Goal: Obtain resource: Obtain resource

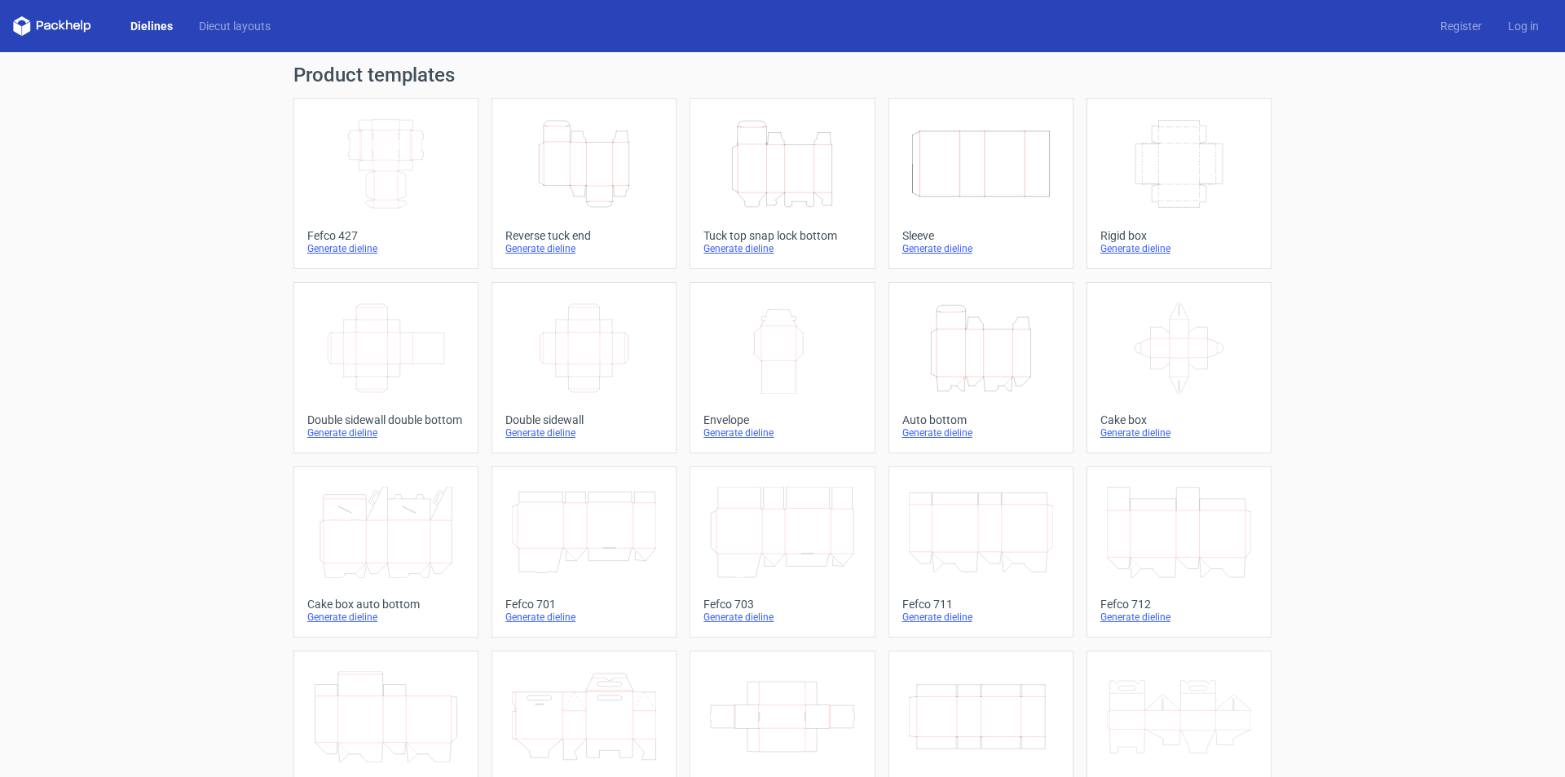
click at [981, 355] on icon "Height Depth Width" at bounding box center [981, 347] width 144 height 91
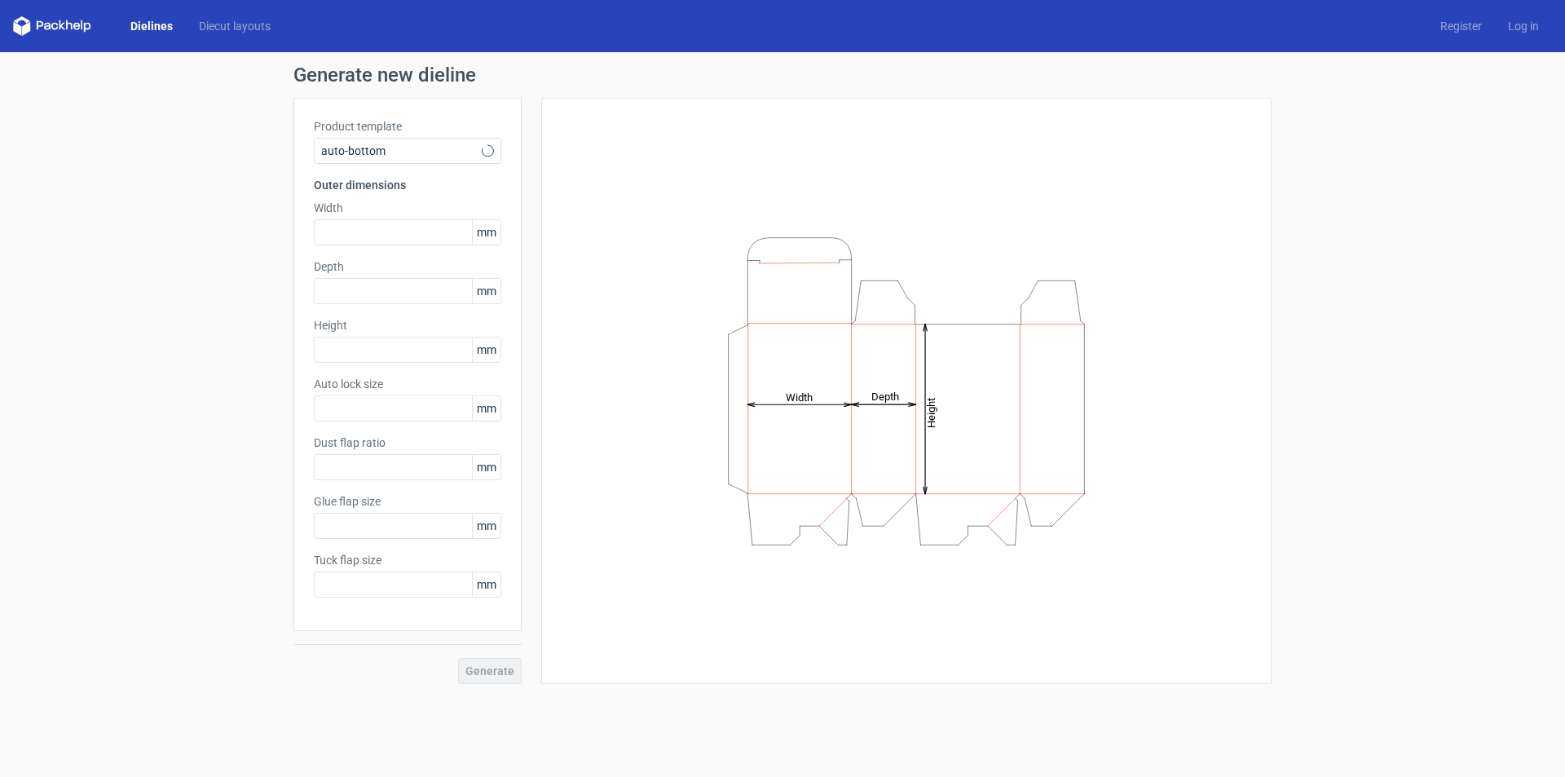
type input "1"
type input "0.8"
type input "10"
type input "12"
click at [386, 236] on input "text" at bounding box center [407, 232] width 187 height 26
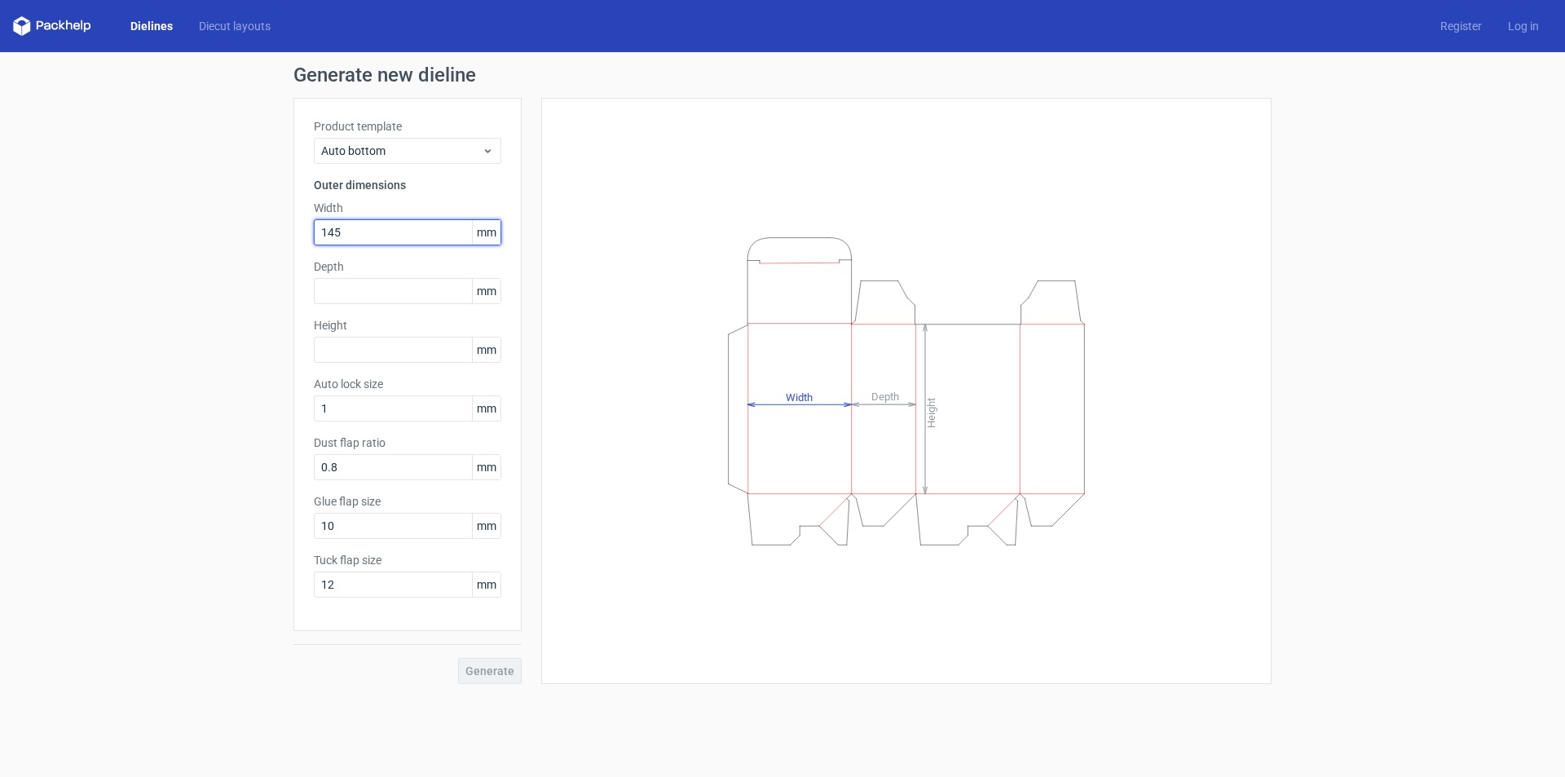
type input "145"
type input "108"
type input "69"
click at [491, 412] on span "mm" at bounding box center [486, 408] width 29 height 24
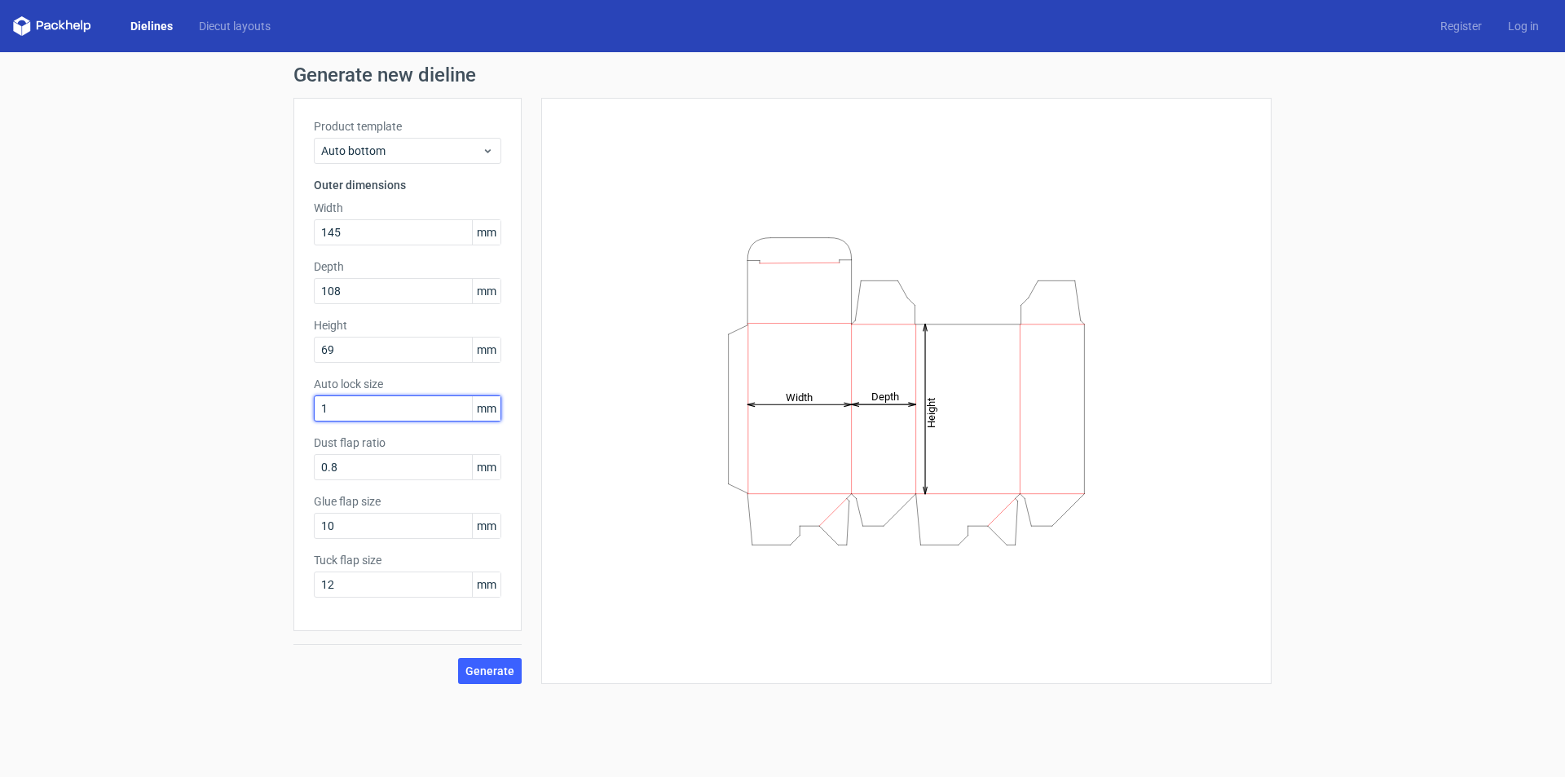
click at [385, 407] on input "1" at bounding box center [407, 408] width 187 height 26
drag, startPoint x: 385, startPoint y: 407, endPoint x: 258, endPoint y: 399, distance: 127.4
click at [258, 399] on div "Generate new dieline Product template Auto bottom Outer dimensions Width 145 mm…" at bounding box center [782, 374] width 1565 height 645
type input "10"
type input "15"
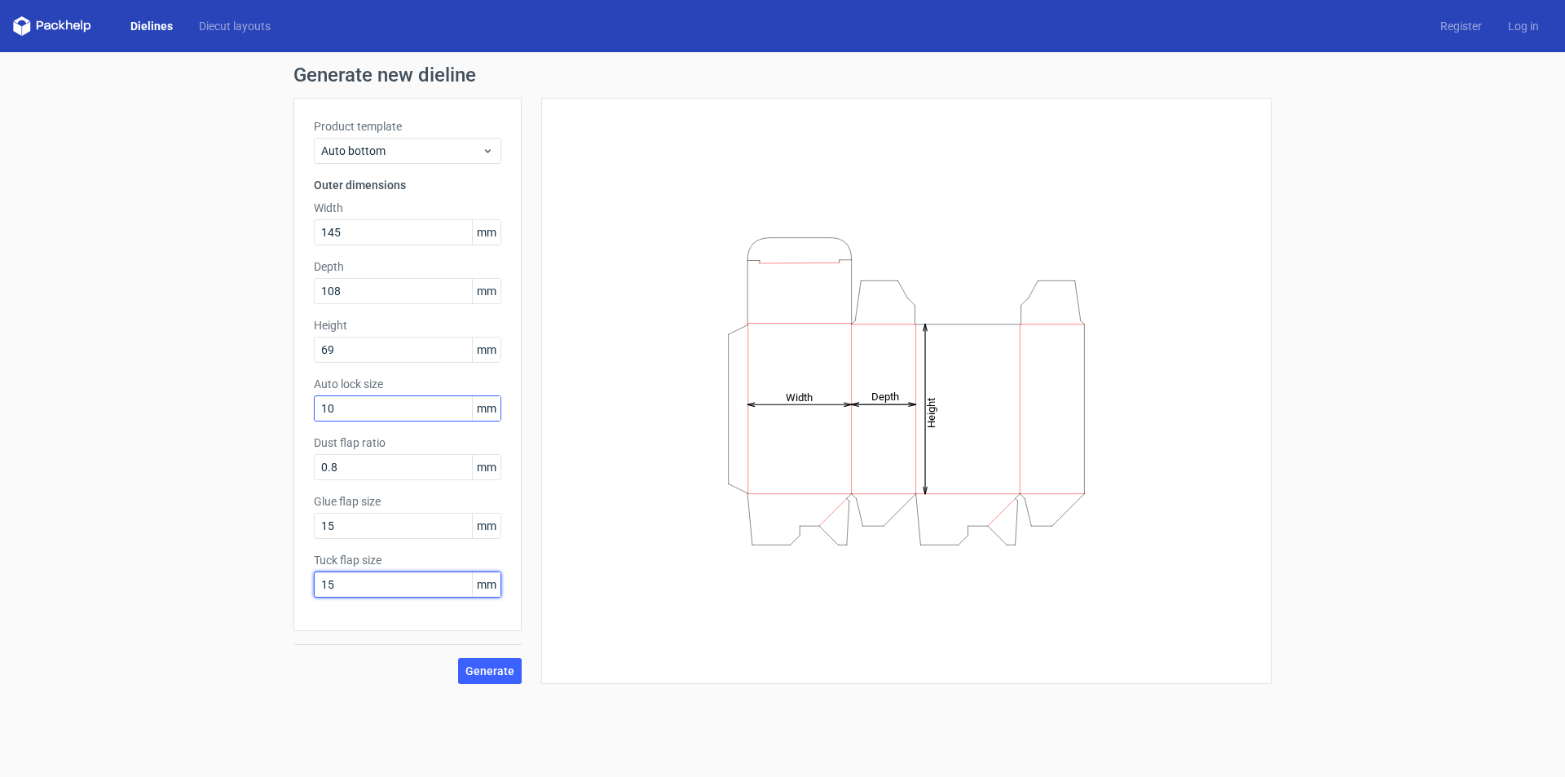
type input "15"
click at [499, 661] on button "Generate" at bounding box center [490, 671] width 64 height 26
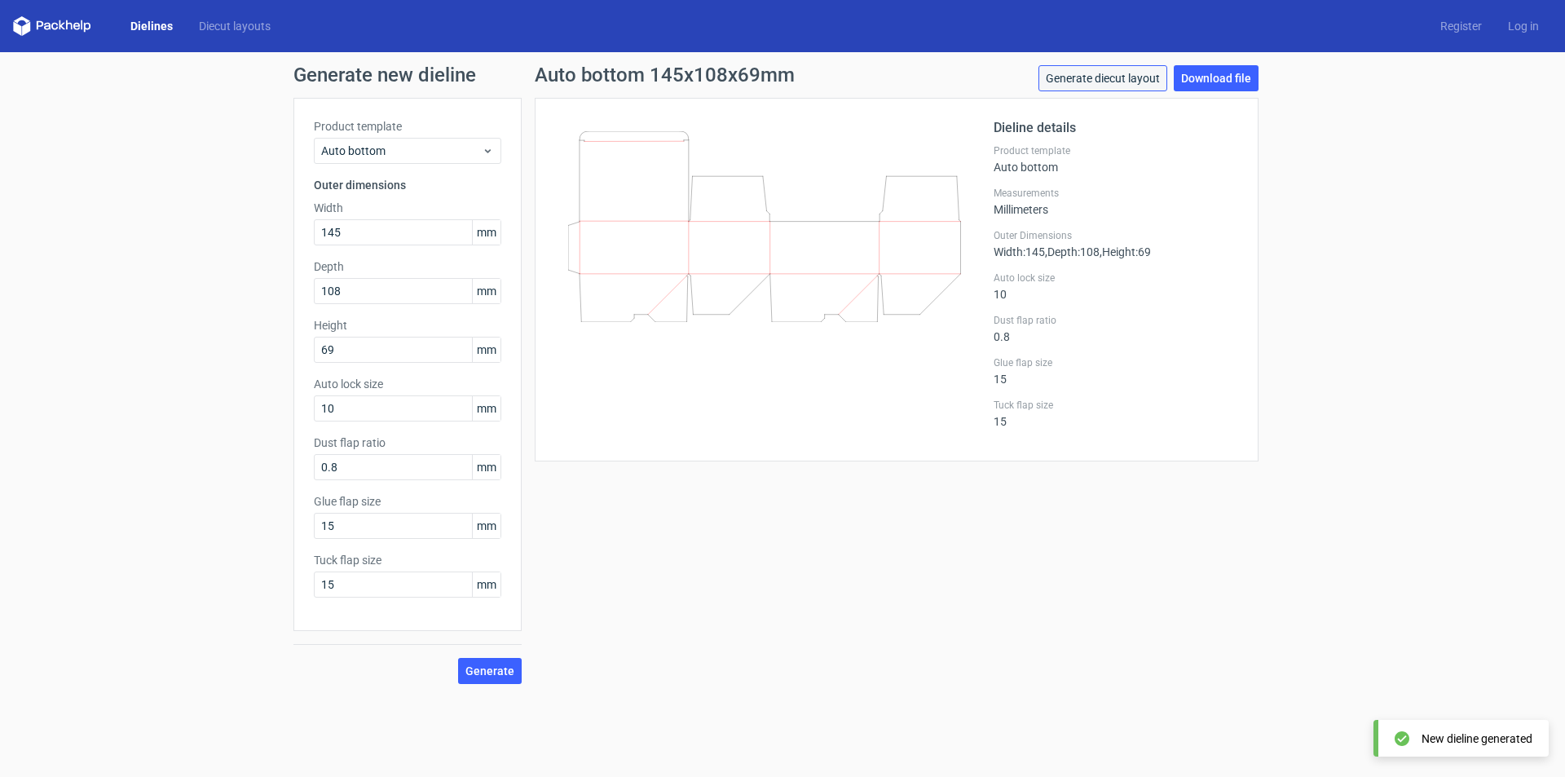
click at [1146, 73] on link "Generate diecut layout" at bounding box center [1102, 78] width 129 height 26
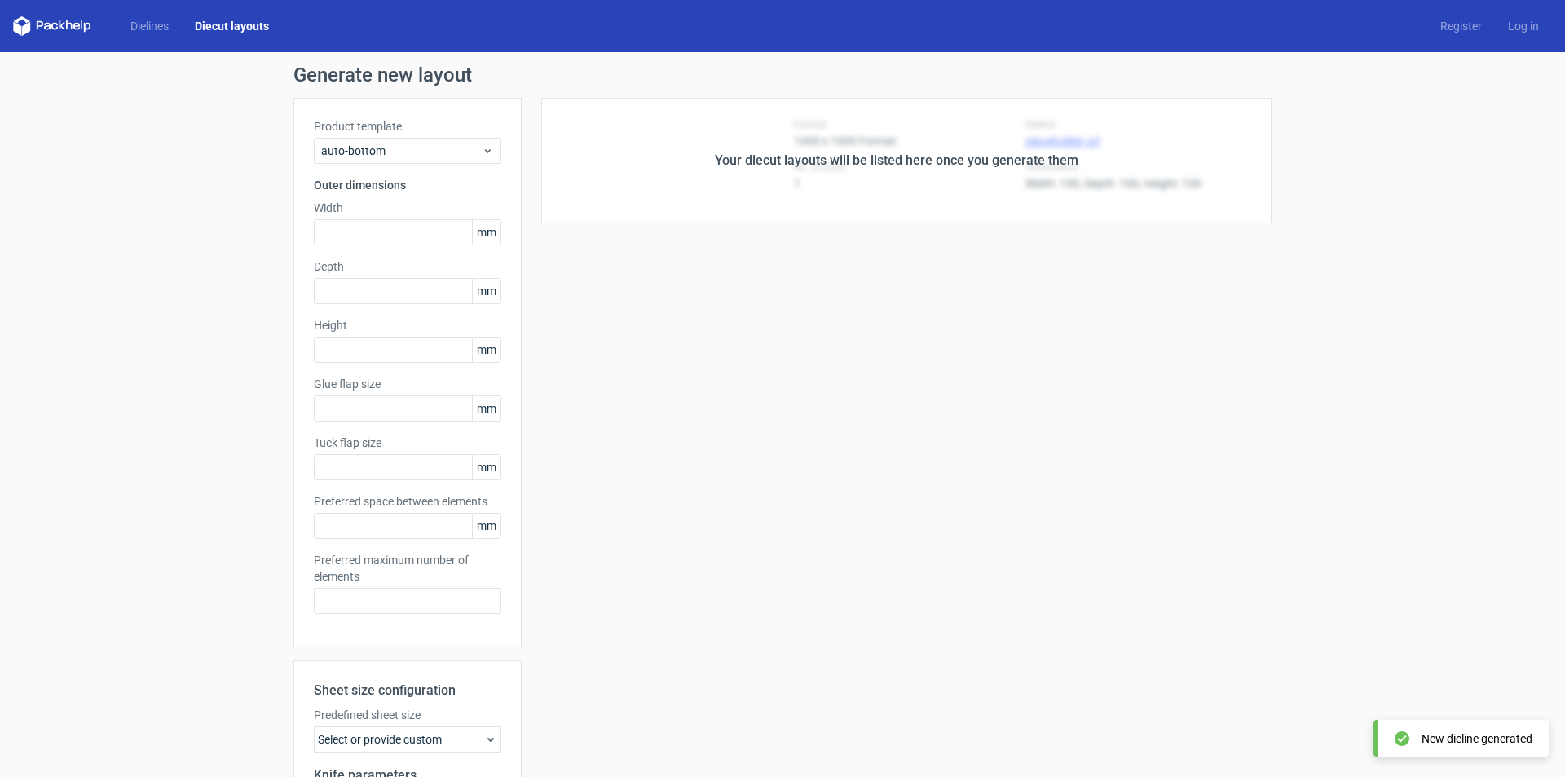
type input "145"
type input "108"
type input "69"
type input "15"
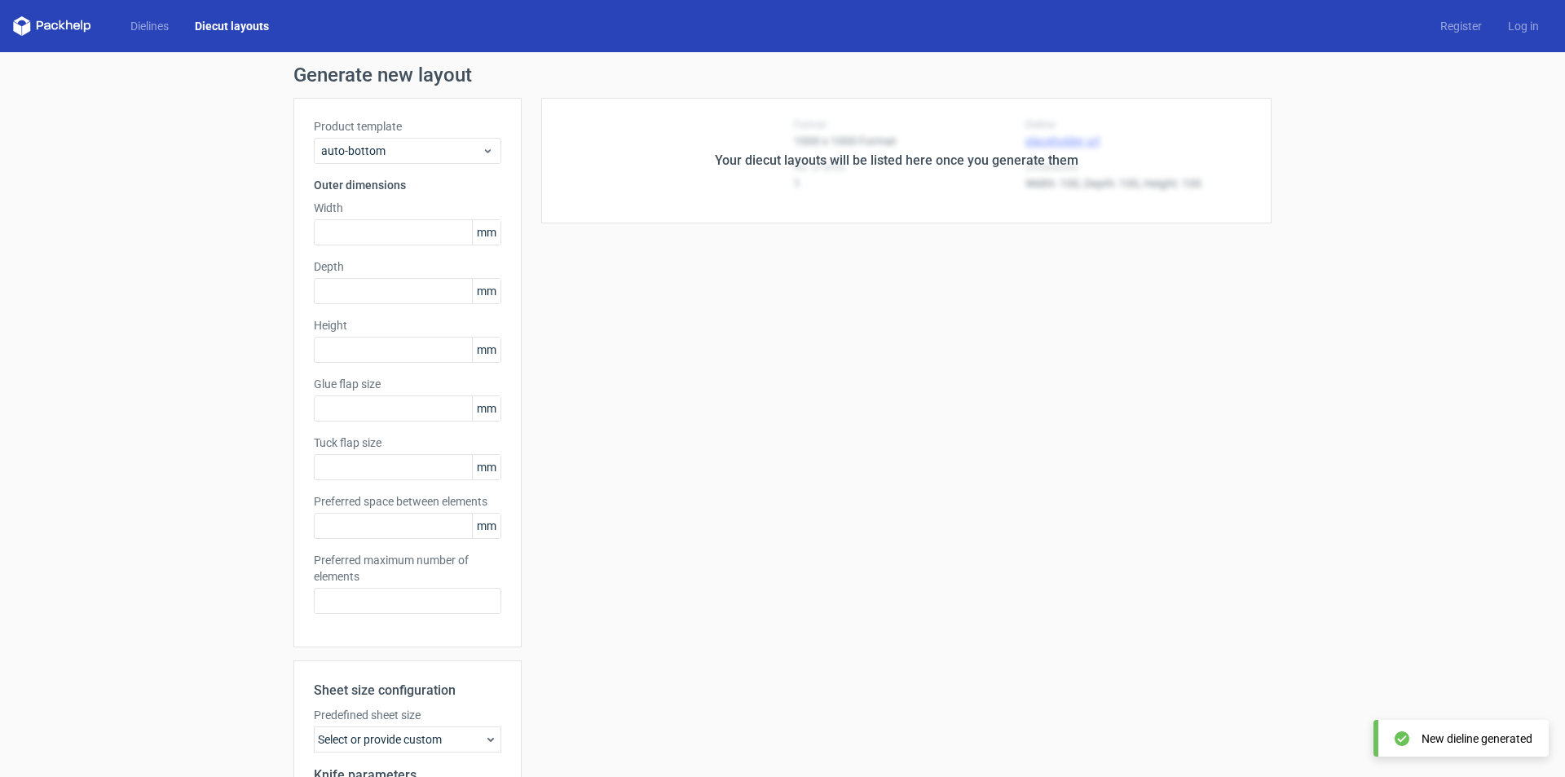
type input "5"
type input "48"
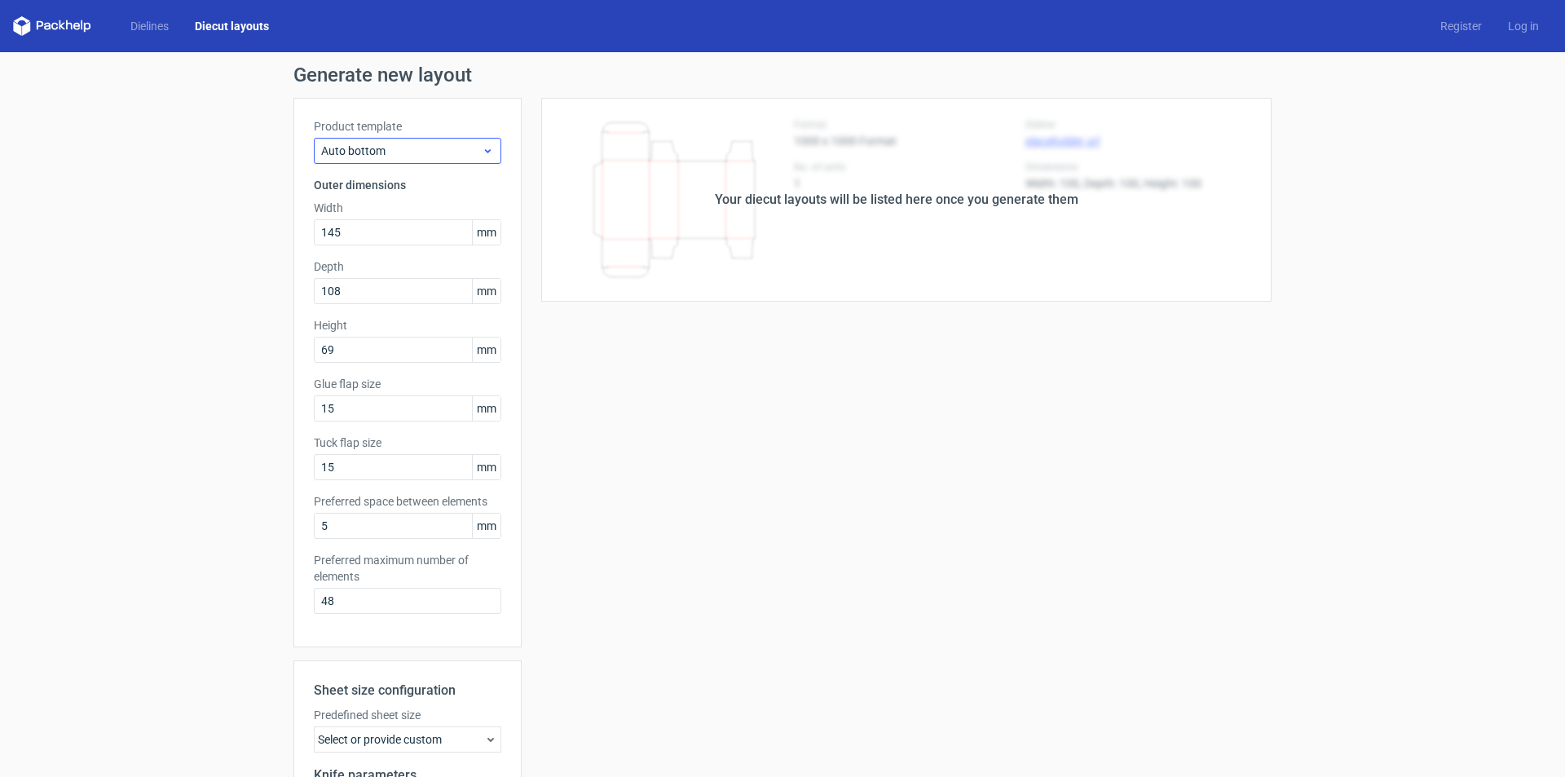
scroll to position [218, 0]
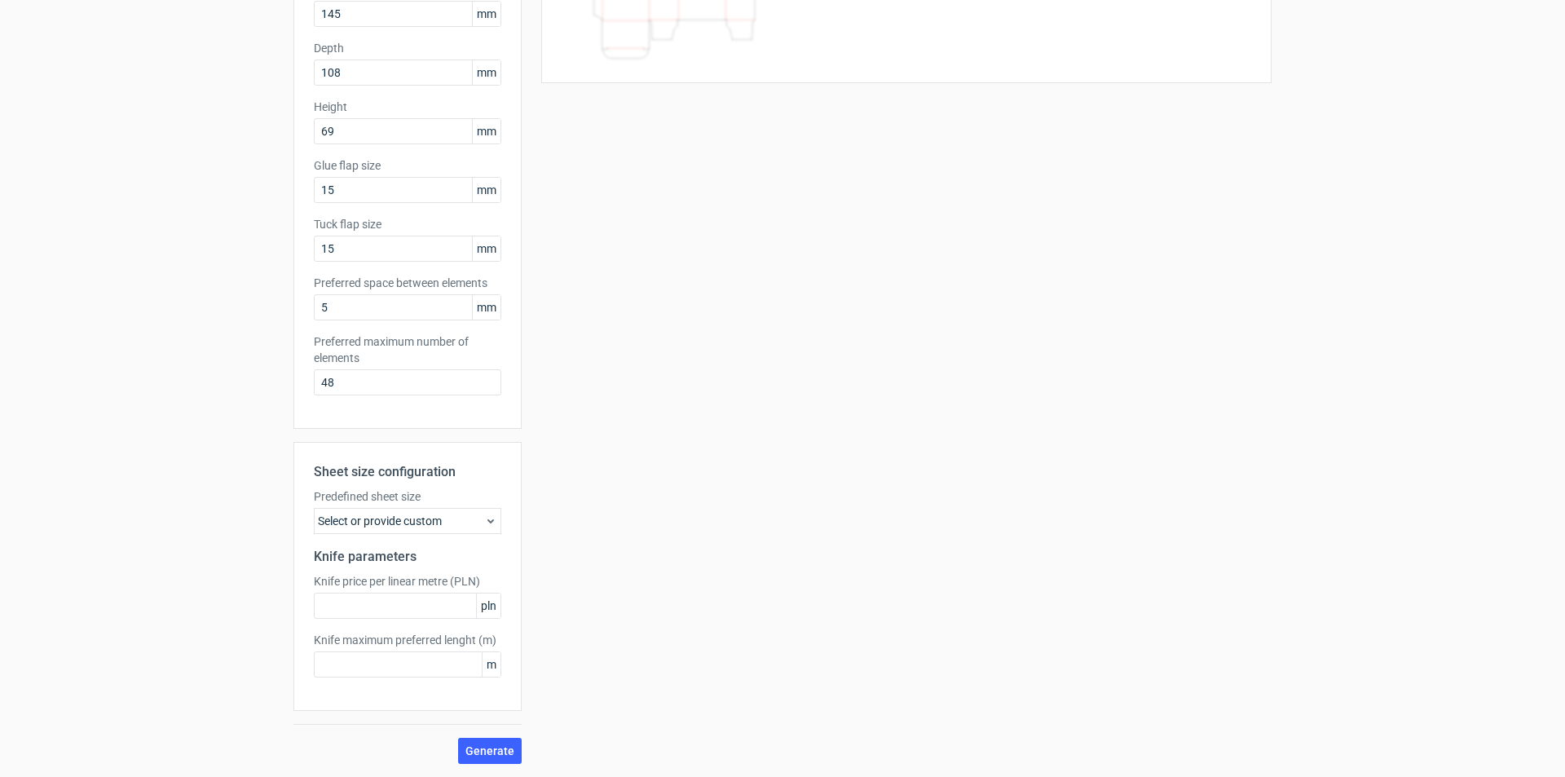
click at [465, 512] on div "Select or provide custom" at bounding box center [407, 521] width 187 height 26
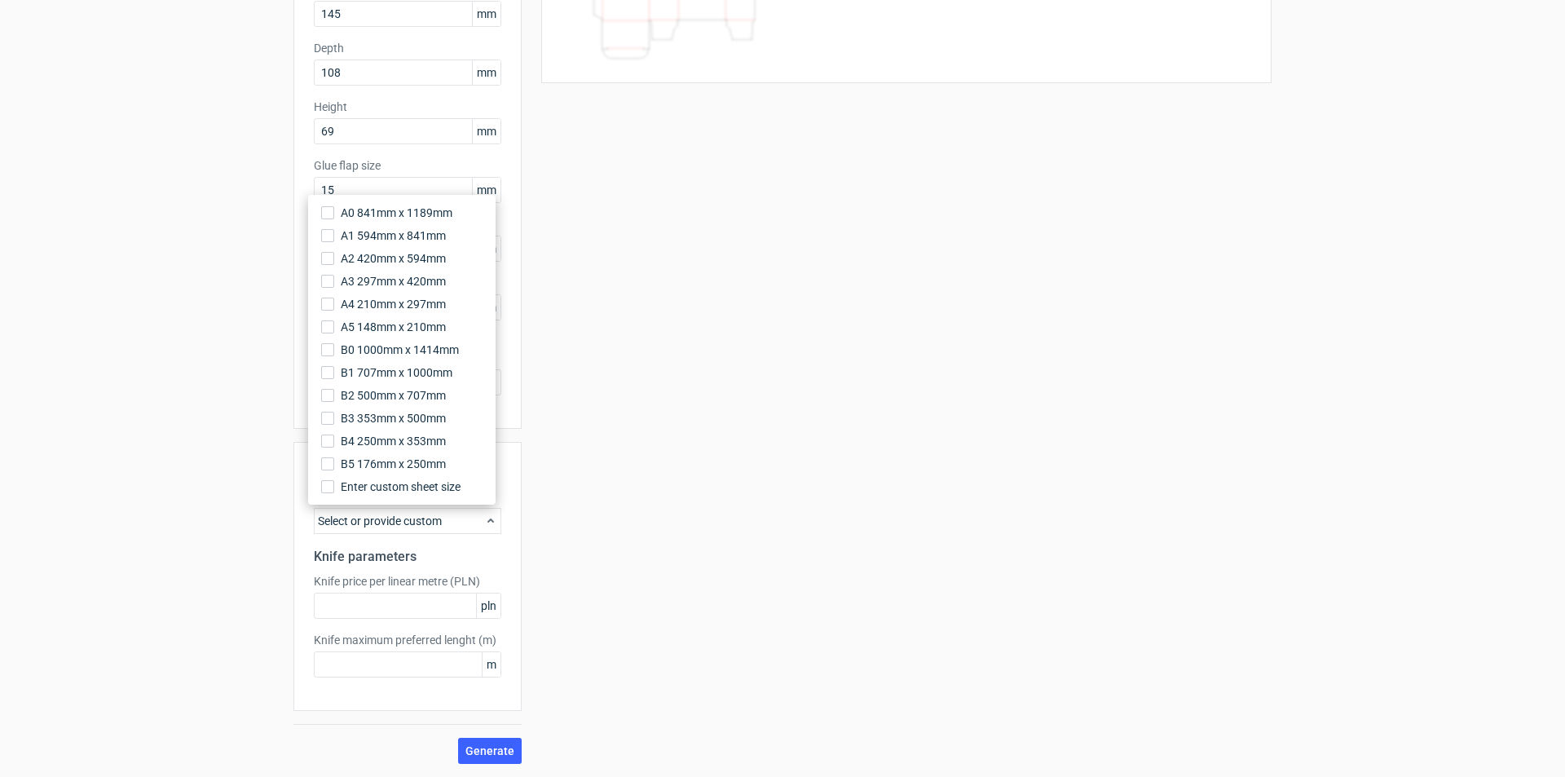
click at [642, 537] on div "Your diecut layouts will be listed here once you generate them Height Depth Wid…" at bounding box center [897, 321] width 750 height 884
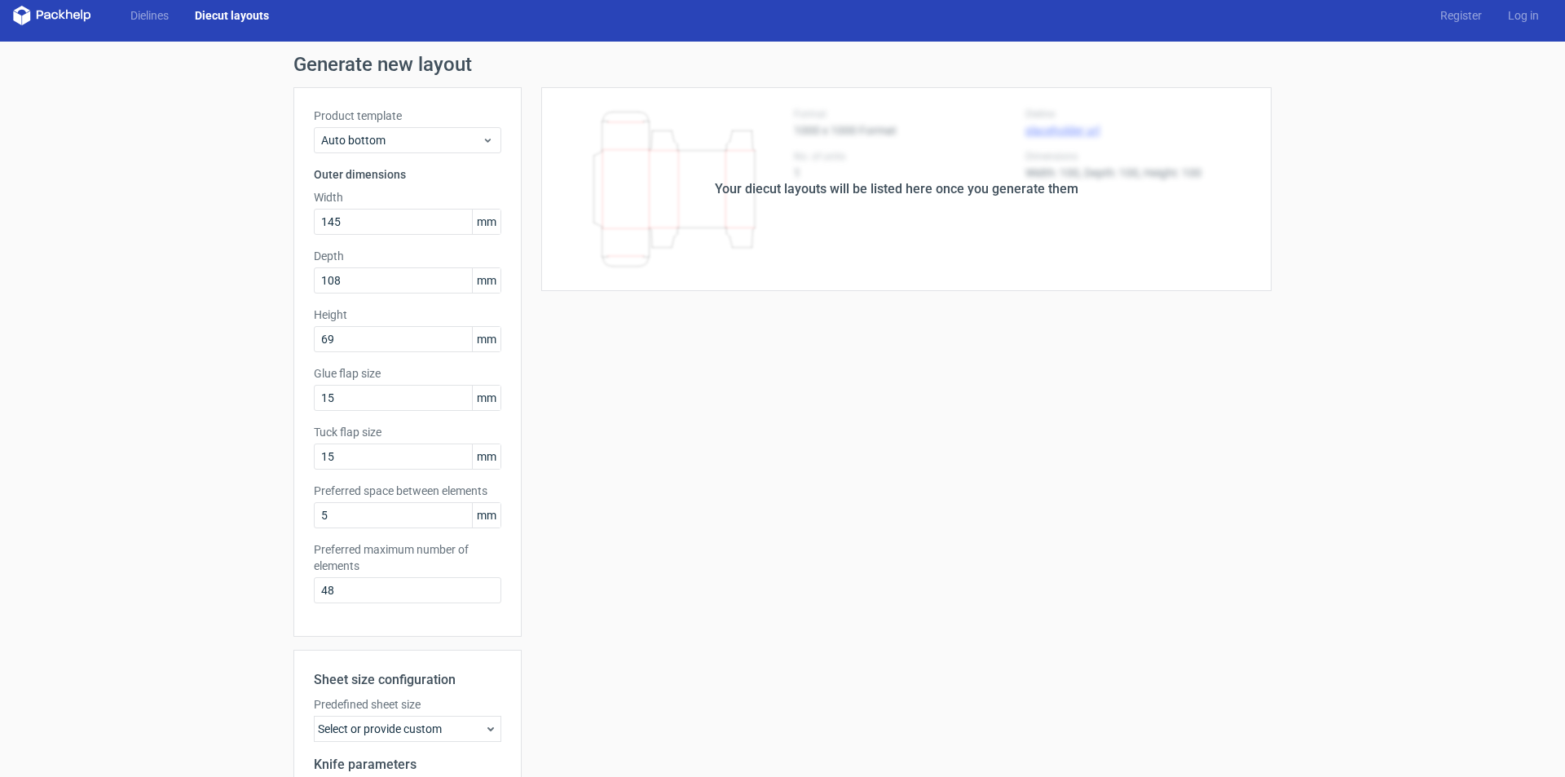
scroll to position [0, 0]
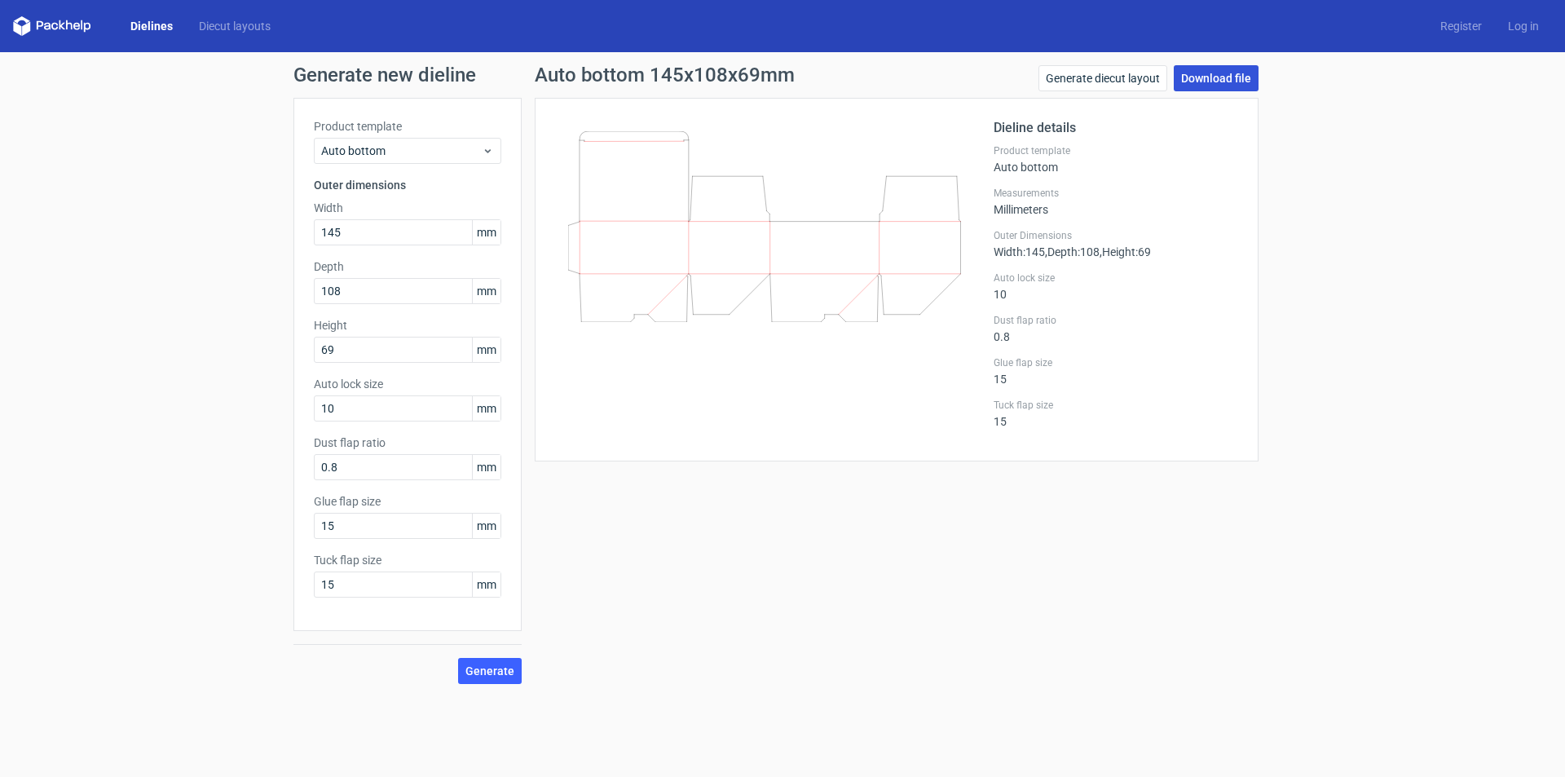
click at [1245, 82] on link "Download file" at bounding box center [1216, 78] width 85 height 26
click at [1241, 80] on link "Download file" at bounding box center [1216, 78] width 85 height 26
click at [250, 29] on link "Diecut layouts" at bounding box center [235, 26] width 98 height 16
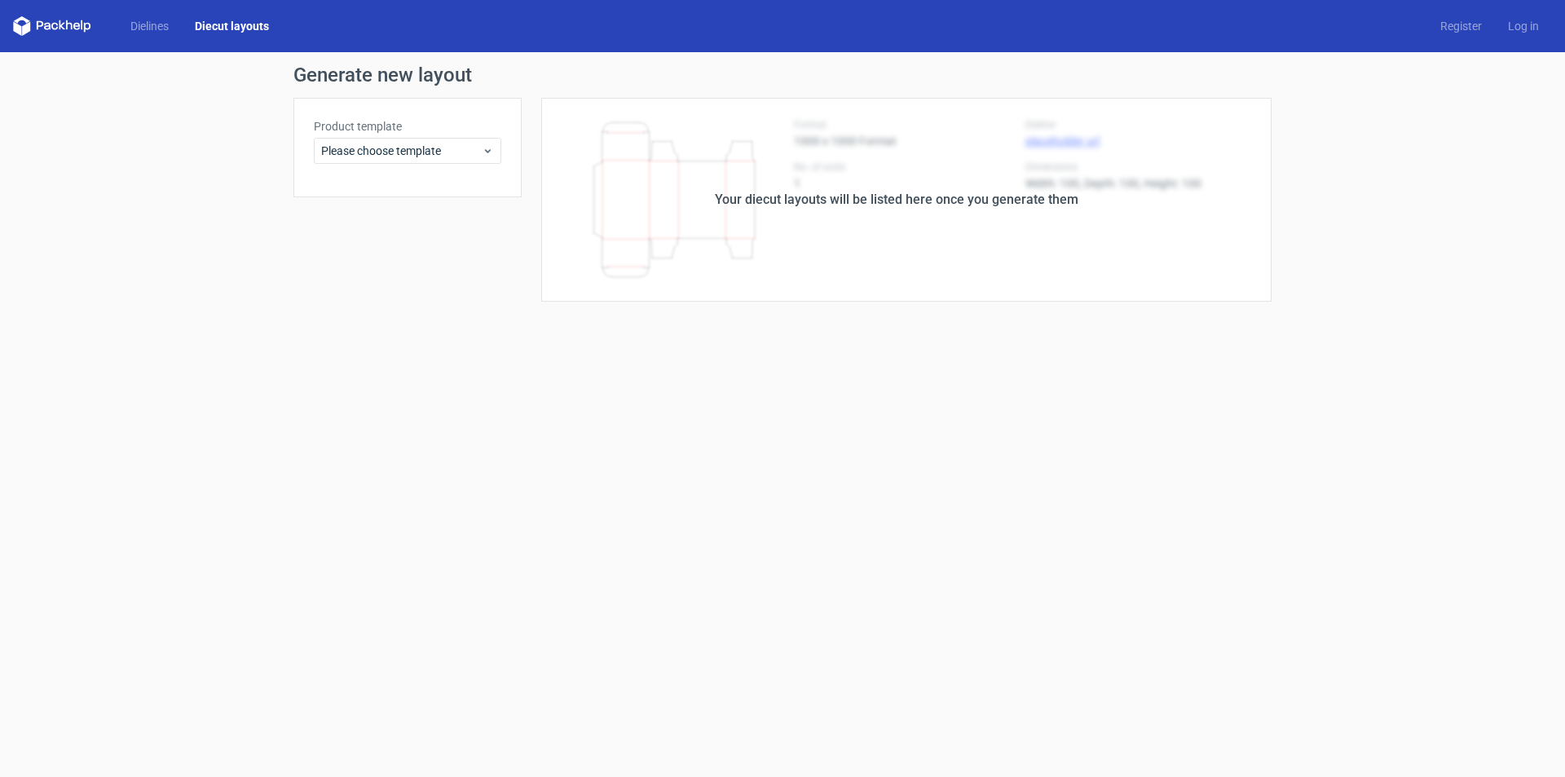
click at [20, 20] on icon at bounding box center [22, 19] width 16 height 7
click at [51, 22] on icon at bounding box center [52, 26] width 78 height 20
click at [46, 21] on icon at bounding box center [52, 26] width 78 height 20
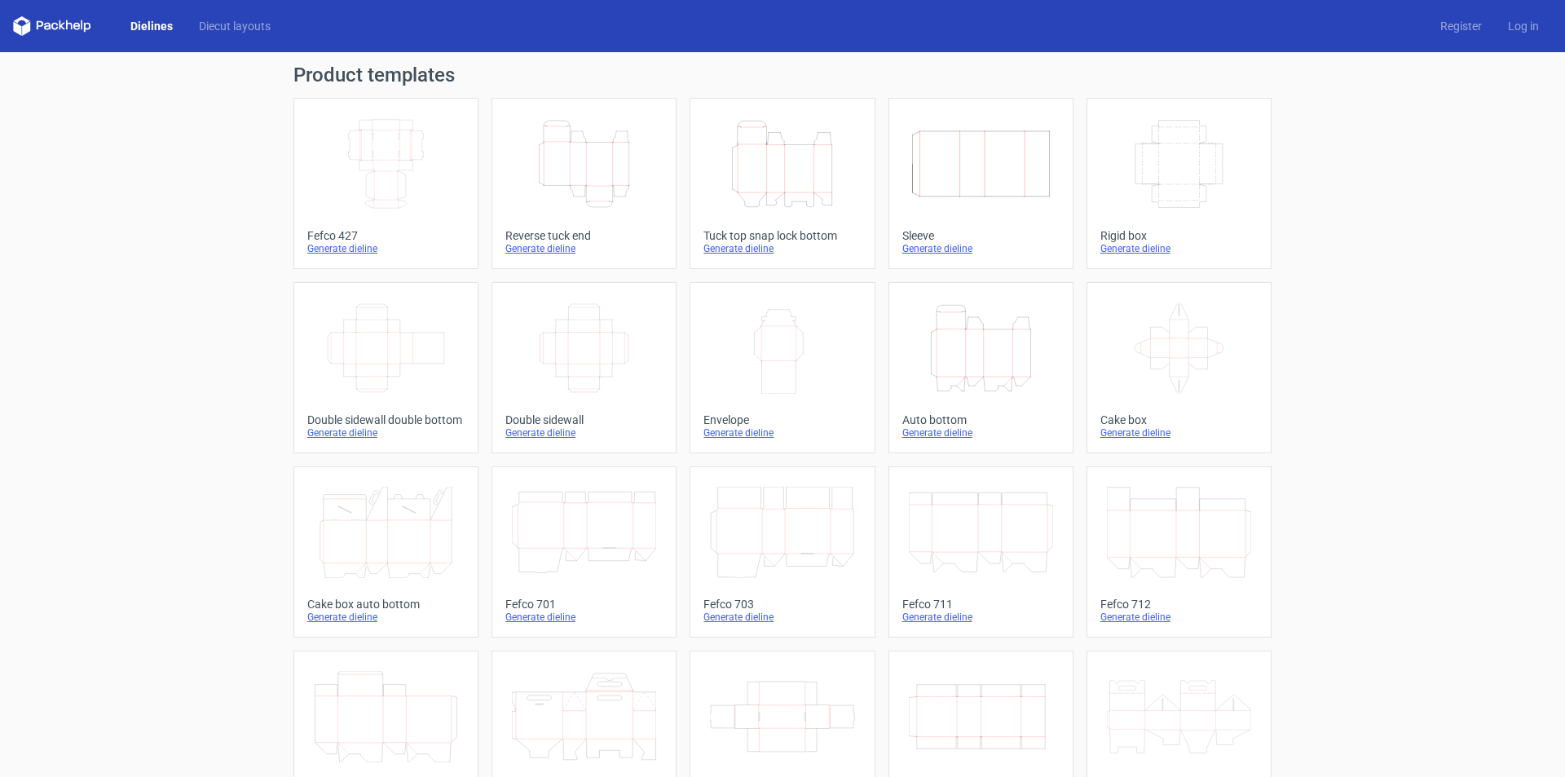
scroll to position [242, 0]
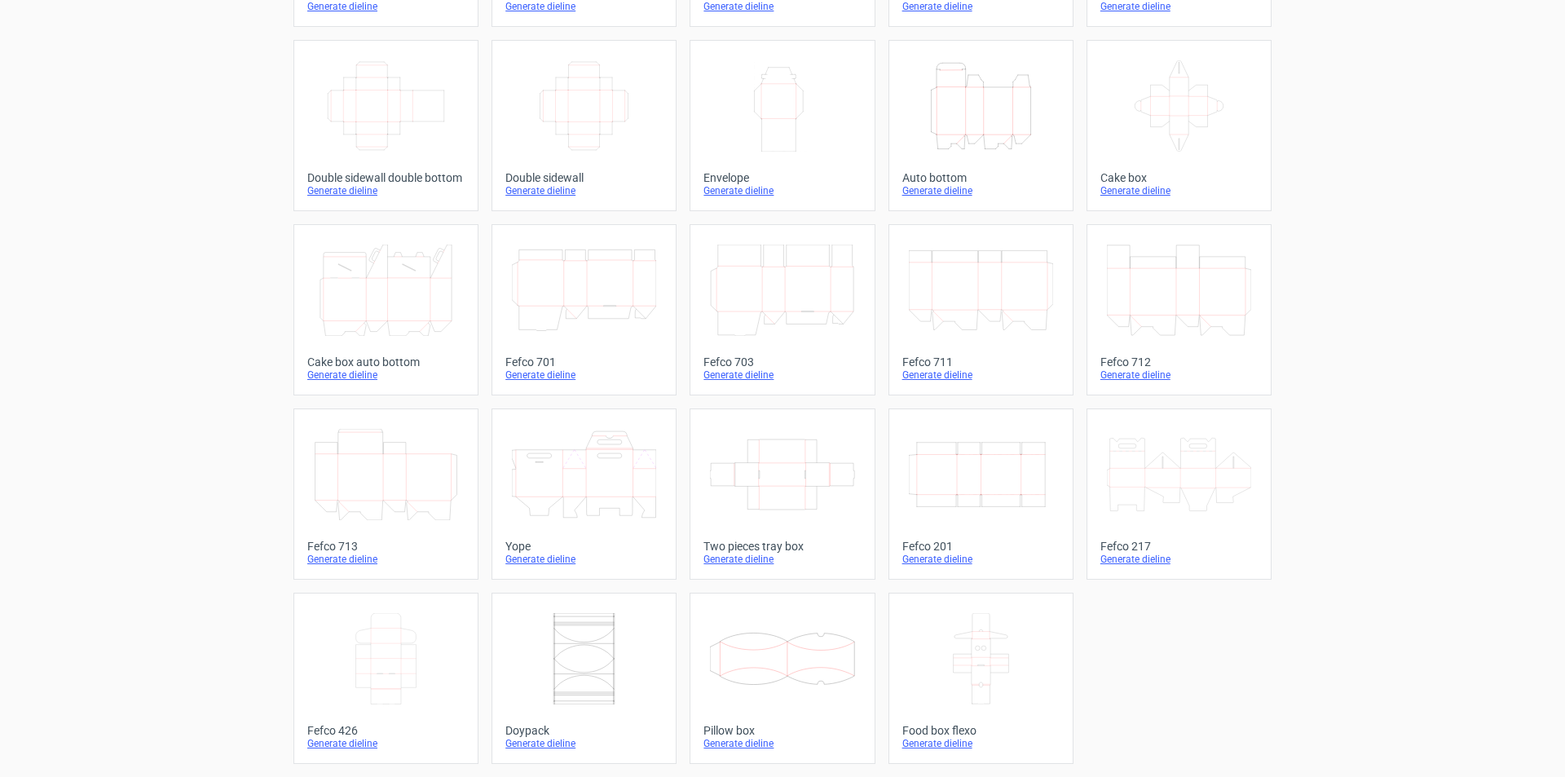
click at [415, 456] on icon at bounding box center [386, 474] width 144 height 91
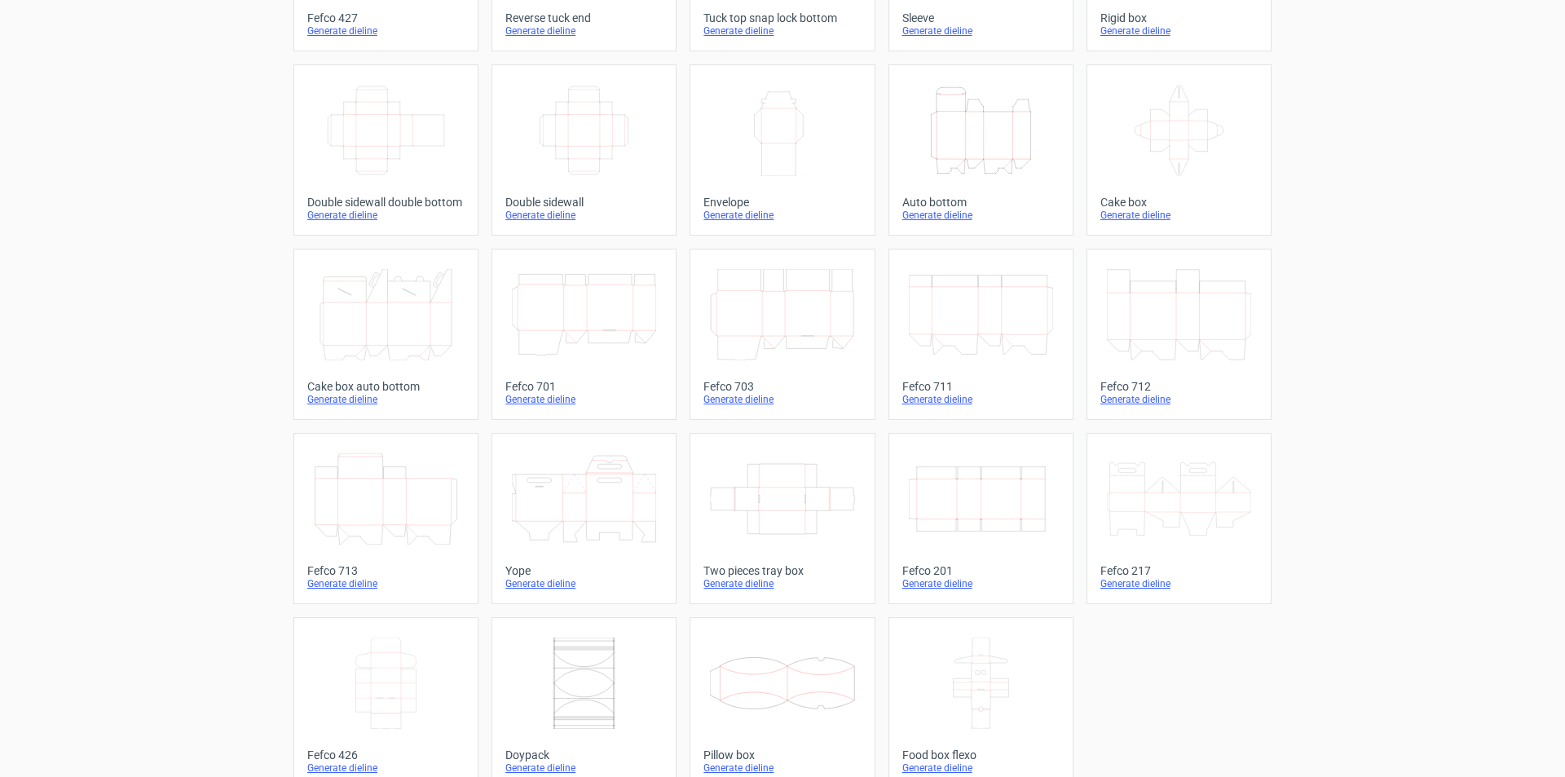
scroll to position [242, 0]
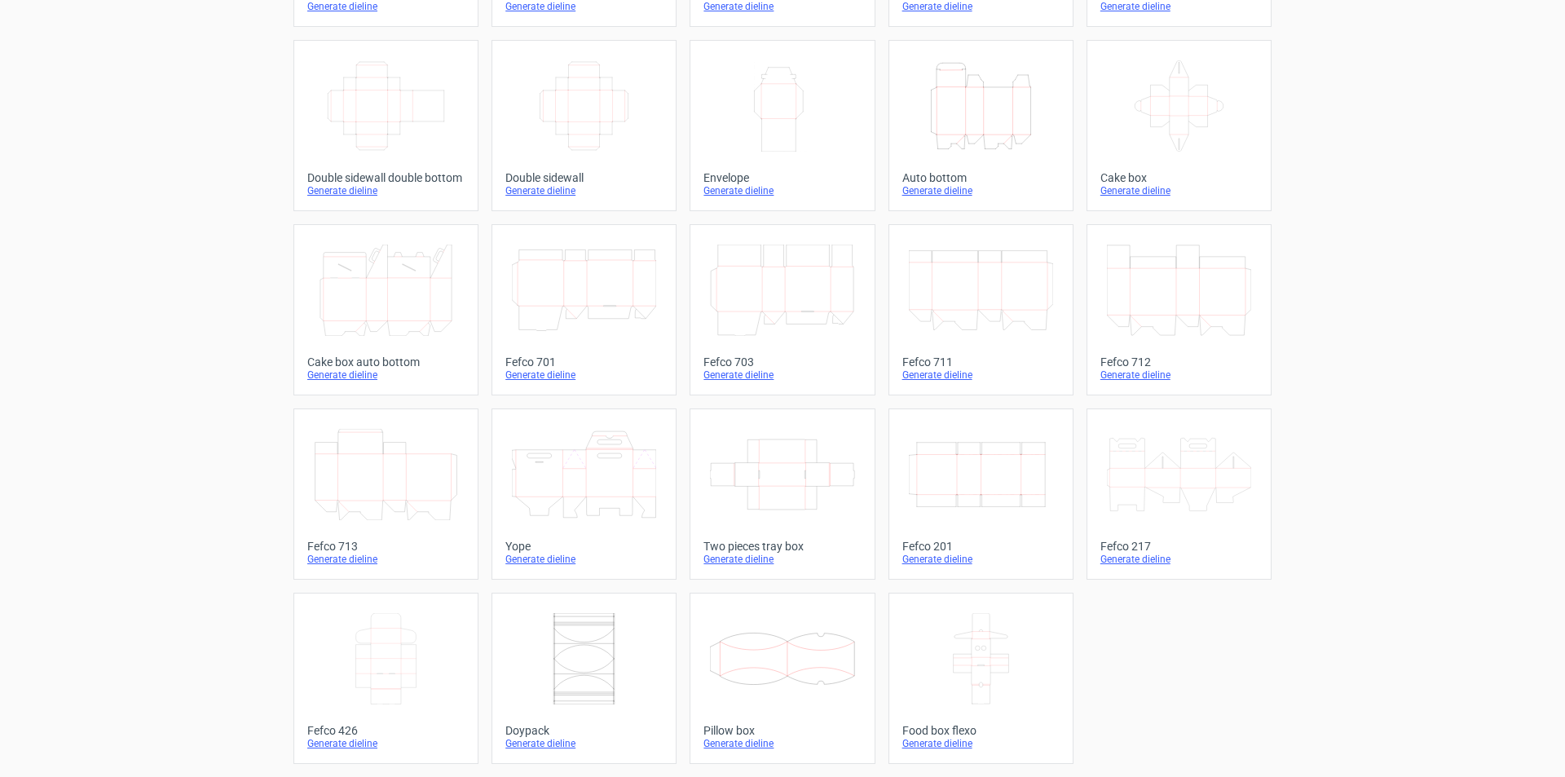
click at [977, 158] on link "Height Depth Width Auto bottom Generate dieline" at bounding box center [980, 125] width 185 height 171
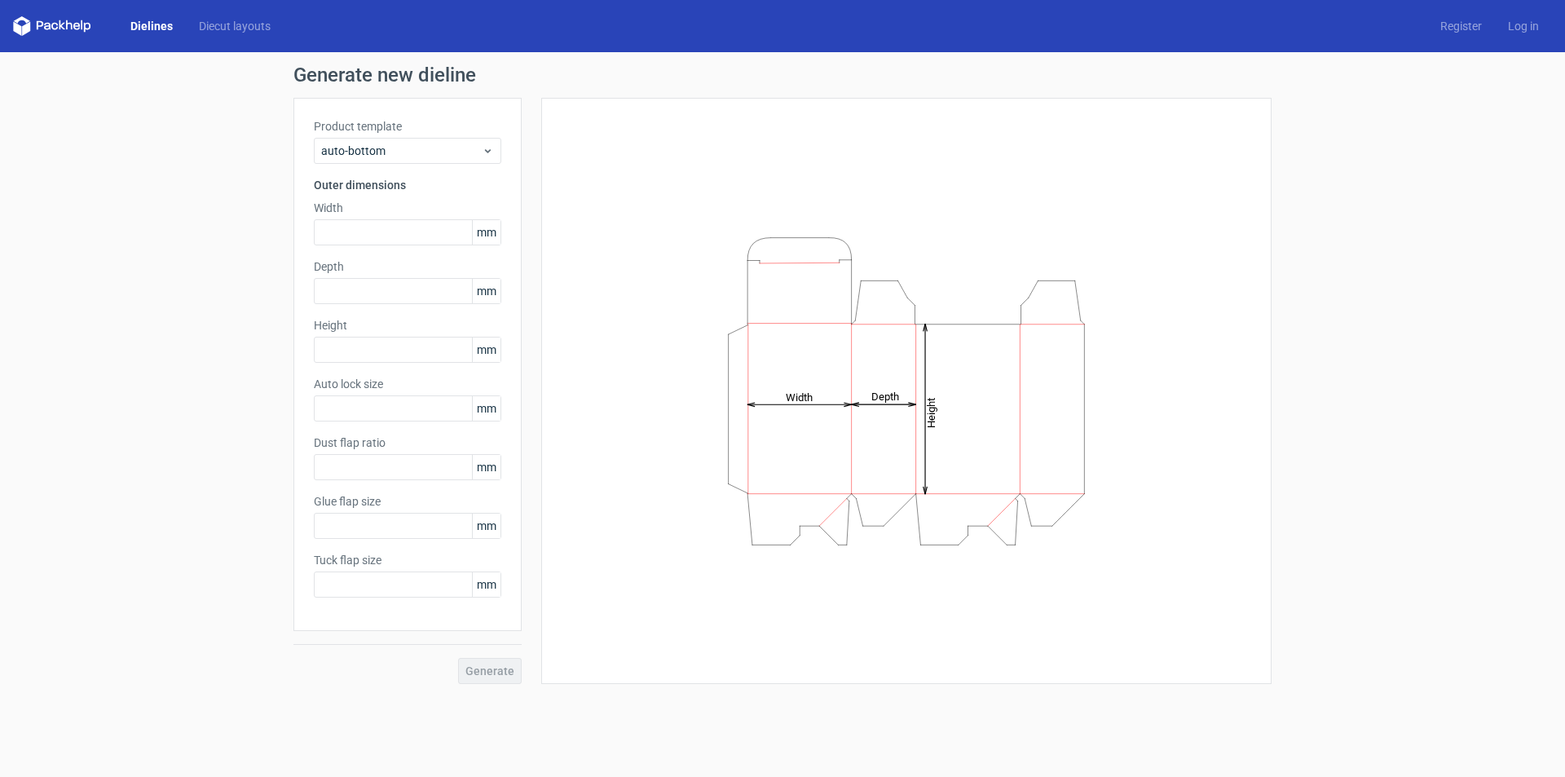
type input "1"
type input "0.8"
type input "10"
type input "12"
click at [381, 233] on input "text" at bounding box center [407, 232] width 187 height 26
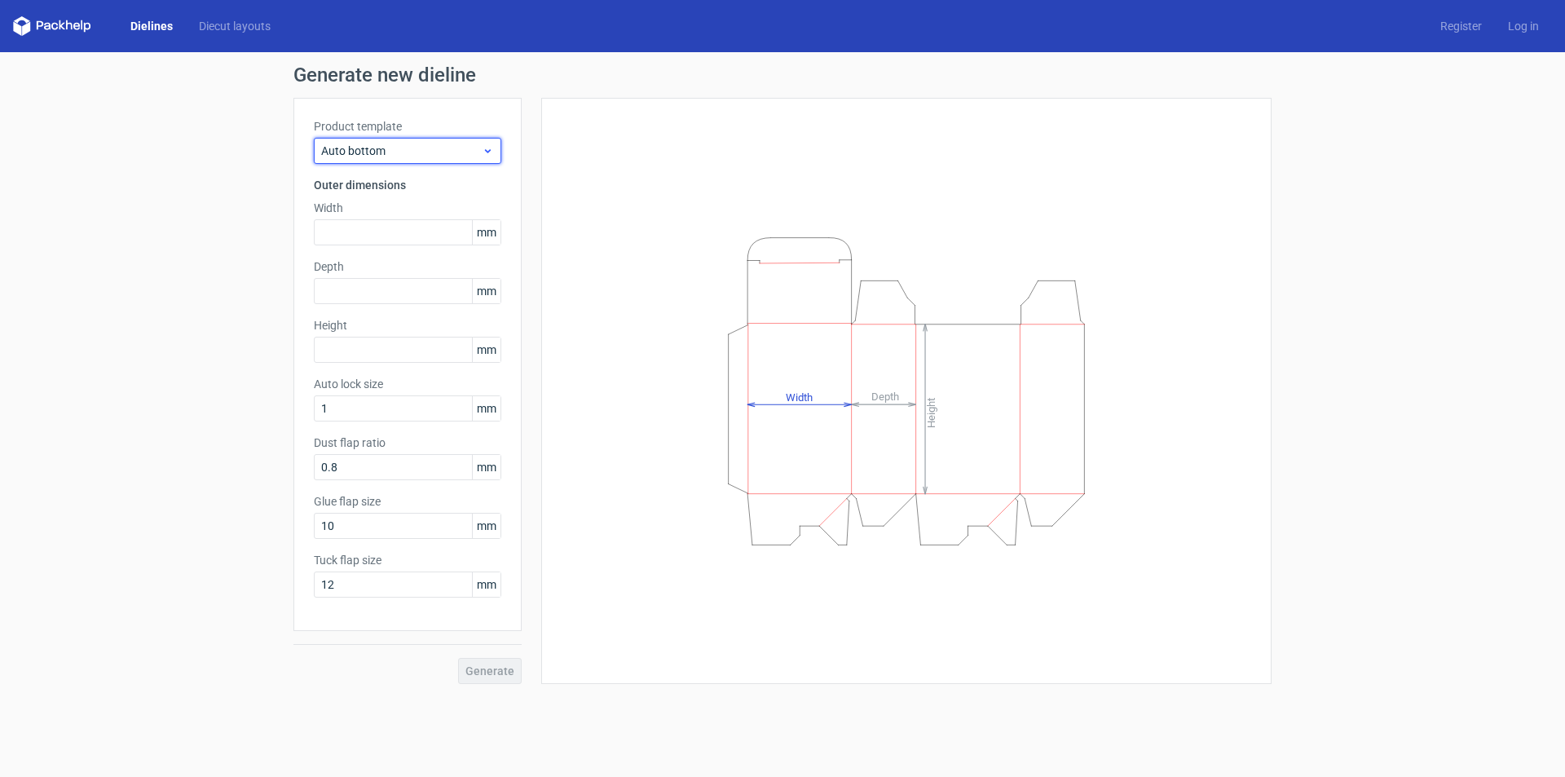
click at [467, 140] on div "Auto bottom" at bounding box center [407, 151] width 187 height 26
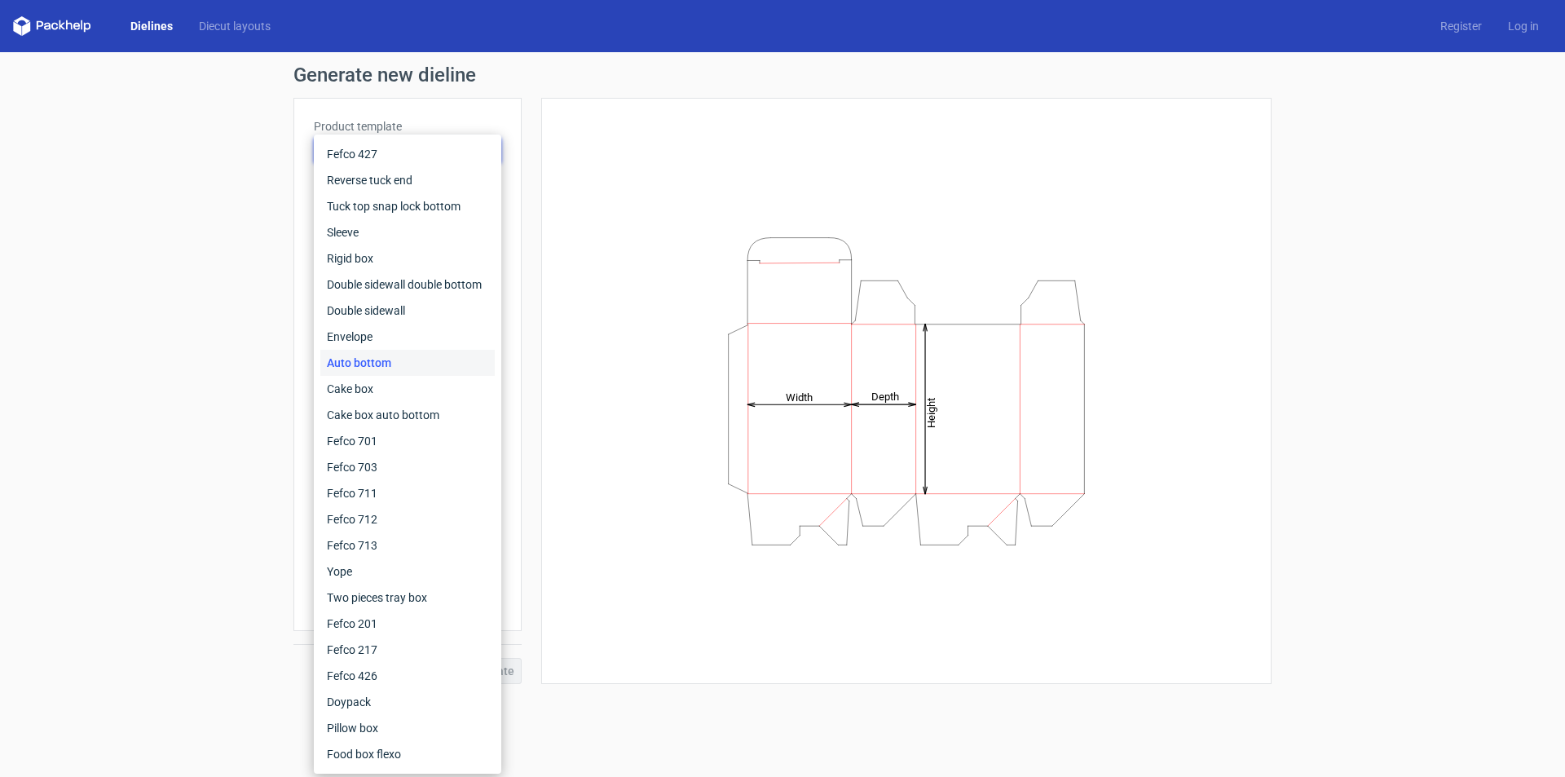
click at [467, 140] on div "Fefco 427 Reverse tuck end Tuck top snap lock bottom Sleeve Rigid box Double si…" at bounding box center [407, 453] width 187 height 639
click at [551, 140] on div "Height Depth Width" at bounding box center [906, 391] width 730 height 586
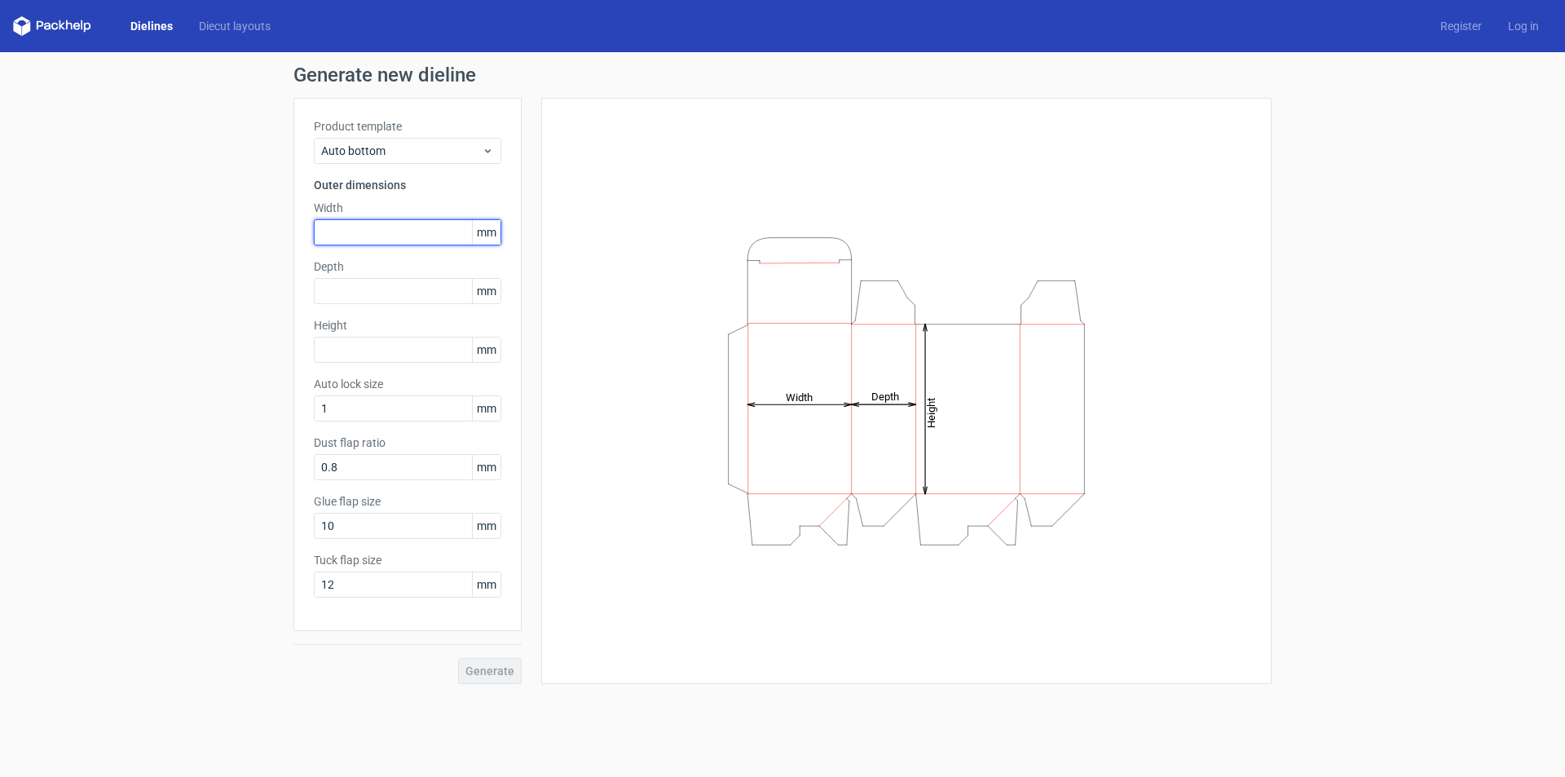
click at [377, 236] on input "text" at bounding box center [407, 232] width 187 height 26
type input "145"
type input "108"
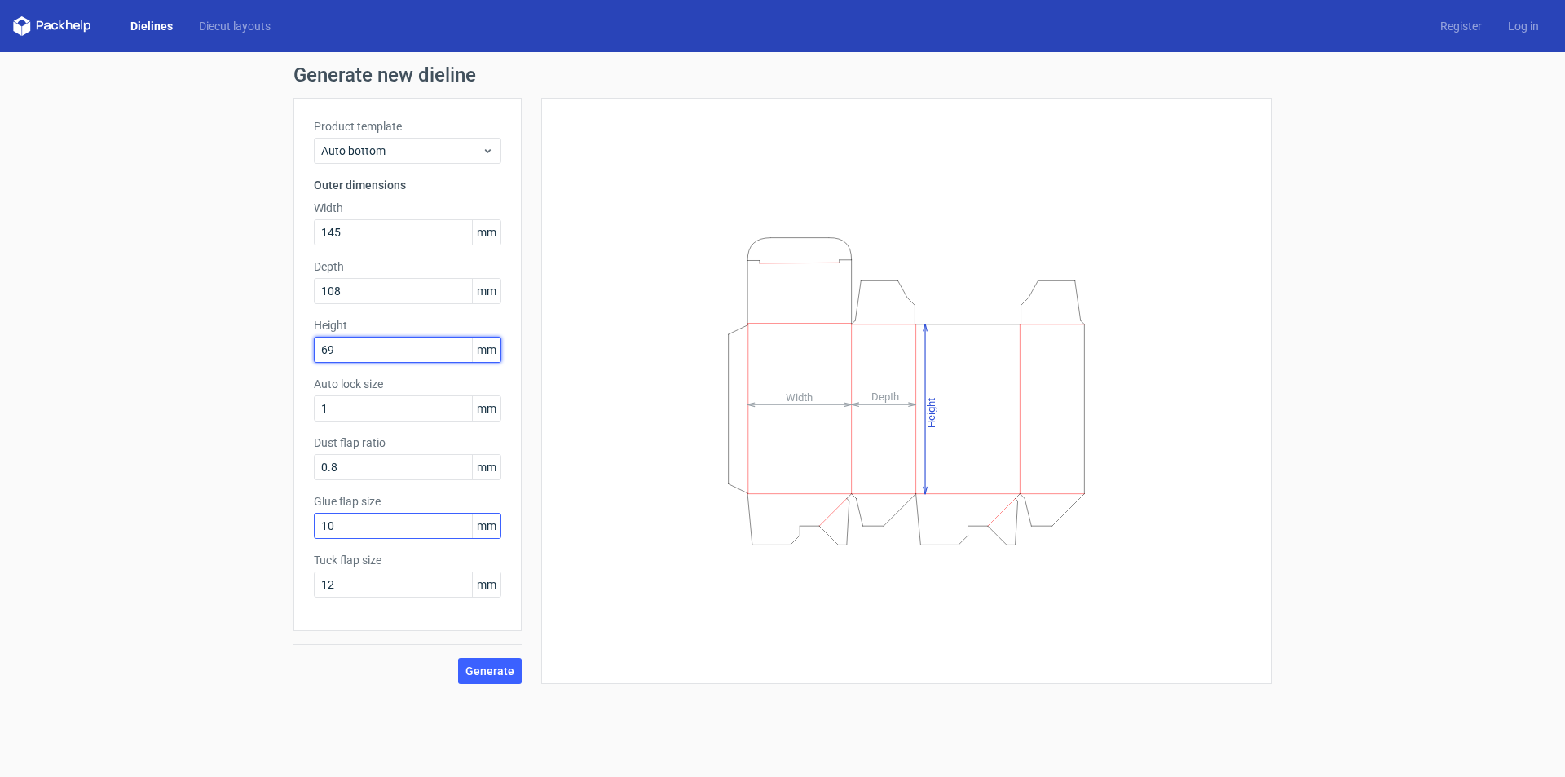
type input "69"
drag, startPoint x: 388, startPoint y: 529, endPoint x: 273, endPoint y: 518, distance: 115.5
click at [276, 518] on div "Generate new dieline Product template Auto bottom Outer dimensions Width 145 mm…" at bounding box center [782, 374] width 1565 height 645
type input "15"
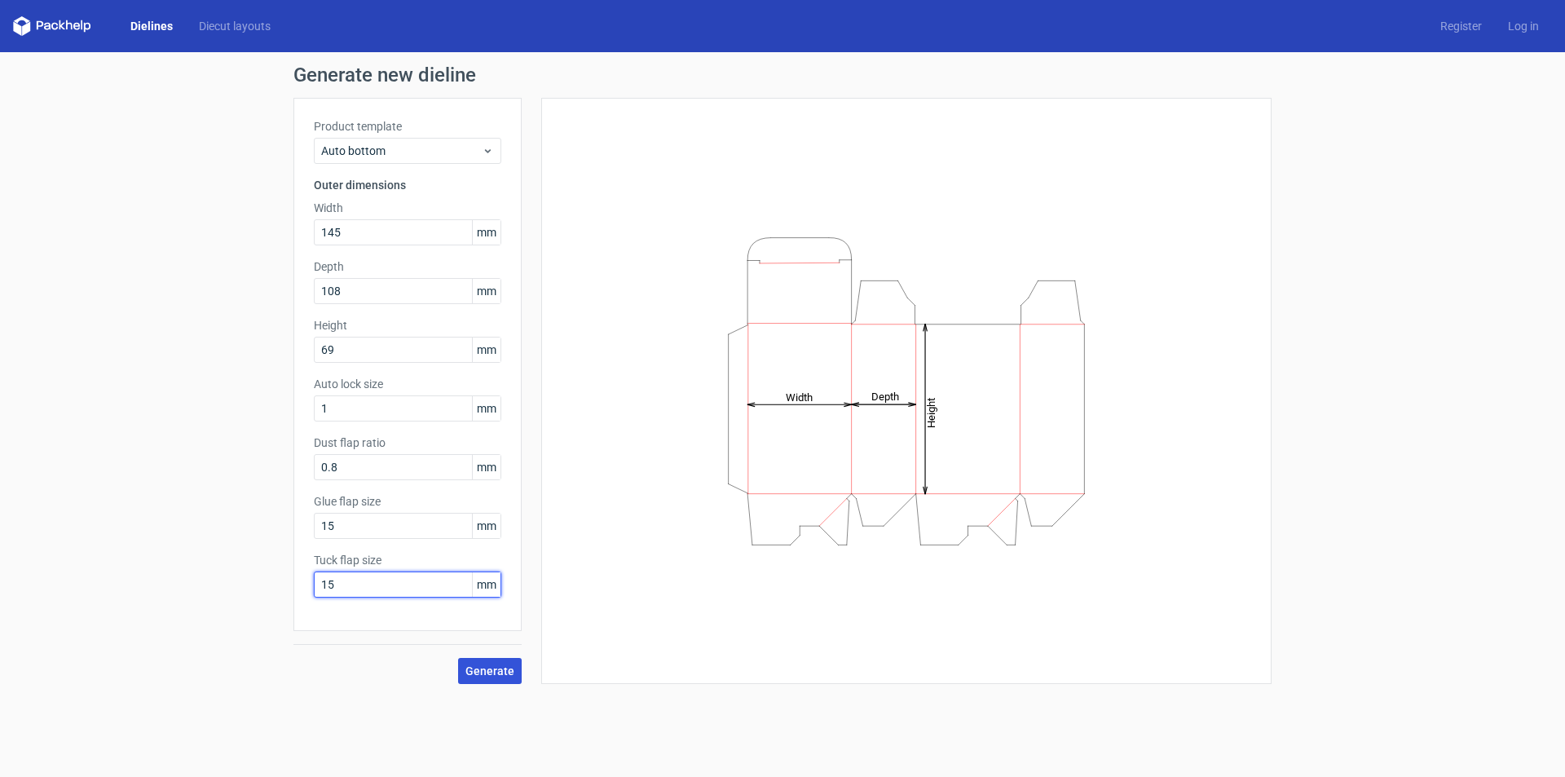
type input "15"
click at [497, 665] on span "Generate" at bounding box center [489, 670] width 49 height 11
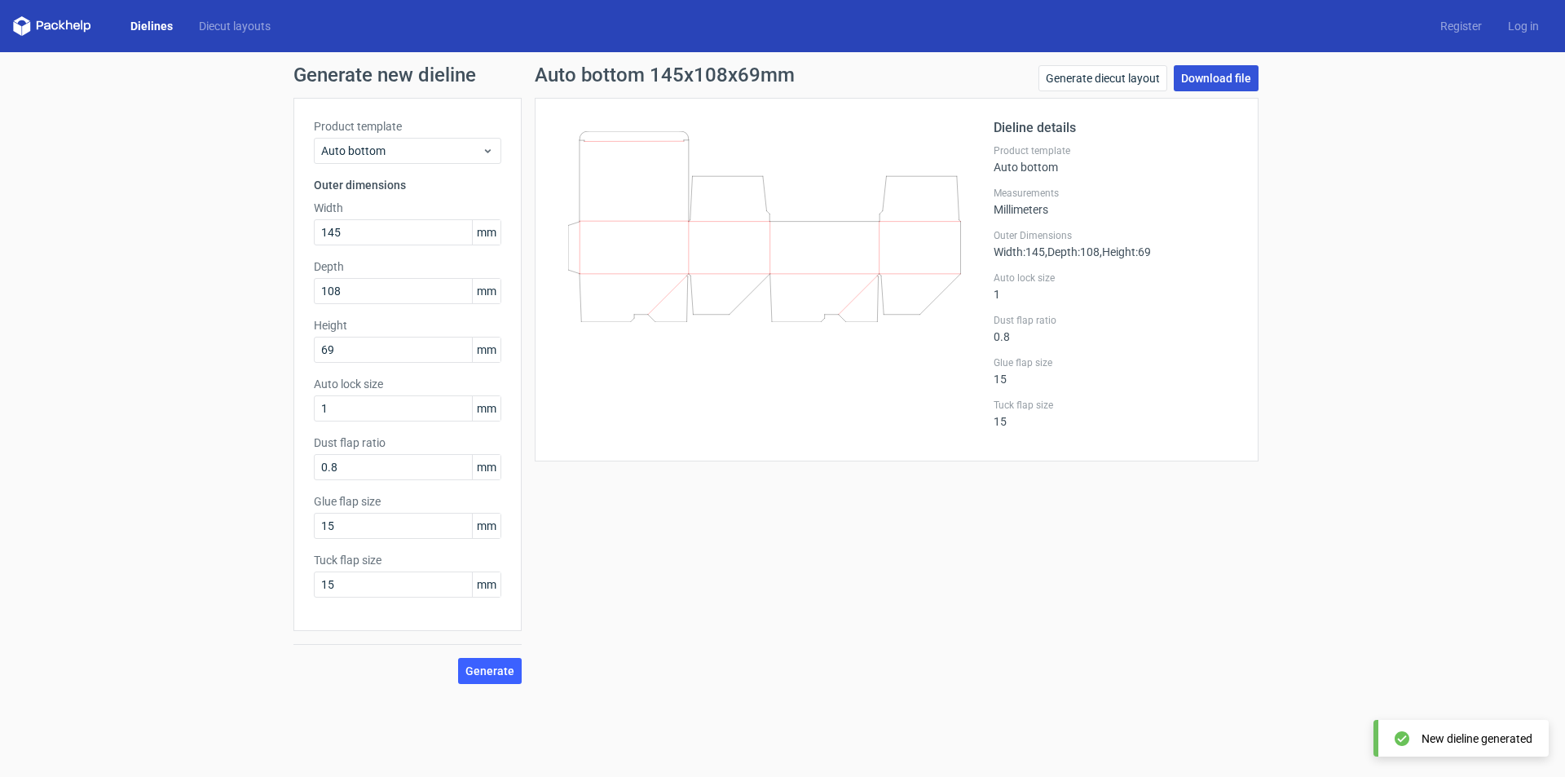
click at [1230, 80] on link "Download file" at bounding box center [1216, 78] width 85 height 26
